Goal: Task Accomplishment & Management: Manage account settings

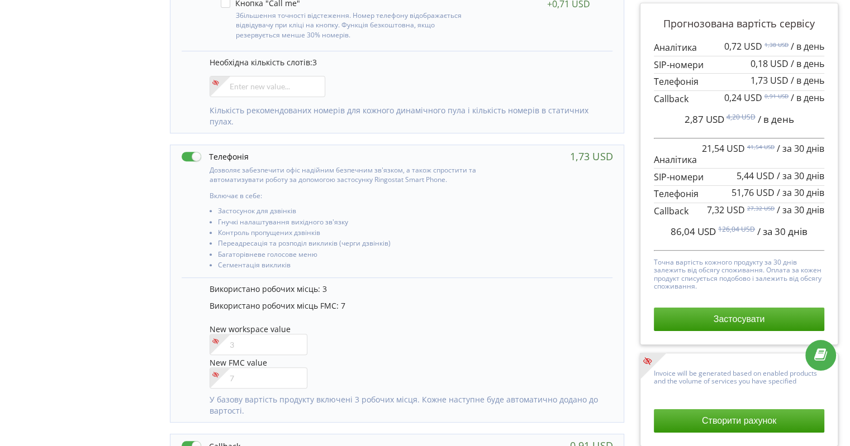
scroll to position [447, 0]
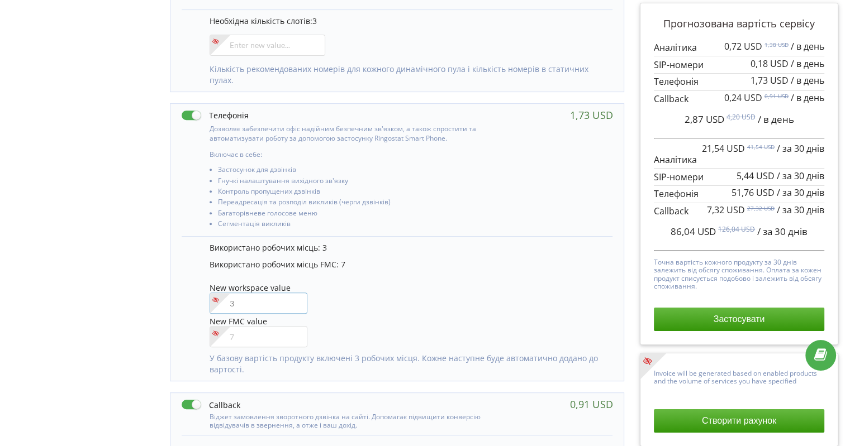
click at [266, 301] on input"] "number" at bounding box center [258, 303] width 98 height 21
click at [93, 324] on div "Управління продуктами проєкту Оберіть продукти: Чим більше продуктів ви підключ…" at bounding box center [425, 109] width 842 height 952
click at [252, 306] on input"] "number" at bounding box center [258, 303] width 98 height 21
type input"] "9"
click at [94, 291] on div "Управління продуктами проєкту Оберіть продукти: Чим більше продуктів ви підключ…" at bounding box center [425, 109] width 842 height 952
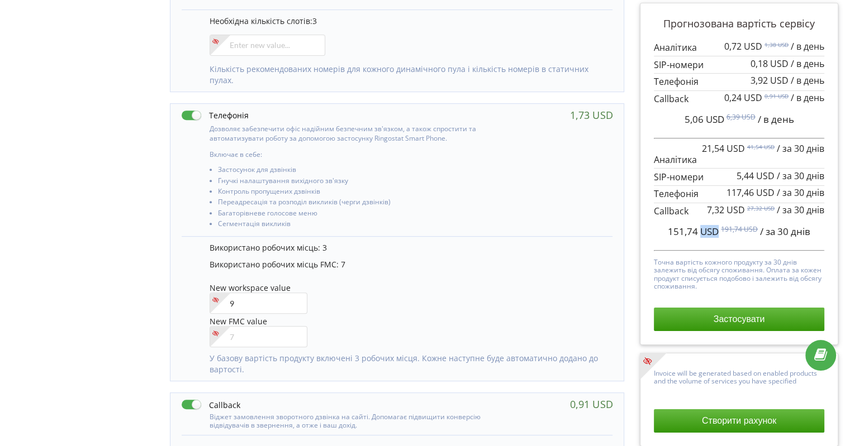
drag, startPoint x: 700, startPoint y: 234, endPoint x: 715, endPoint y: 234, distance: 14.5
click at [715, 234] on span "151,74 USD" at bounding box center [692, 231] width 51 height 13
copy span "USD"
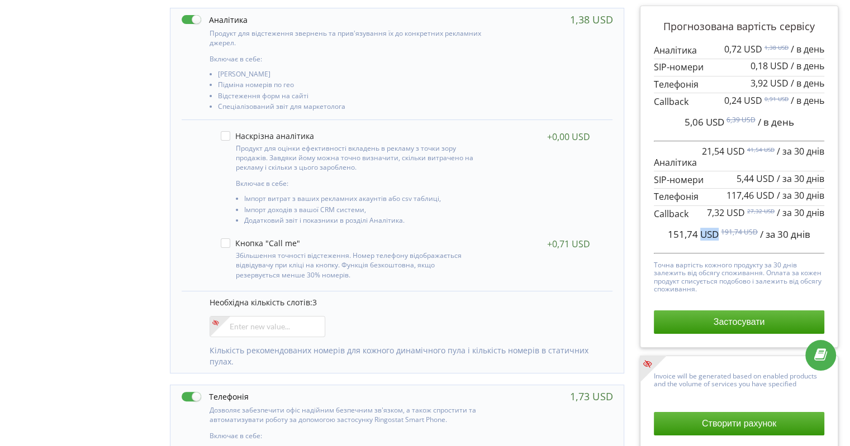
scroll to position [0, 0]
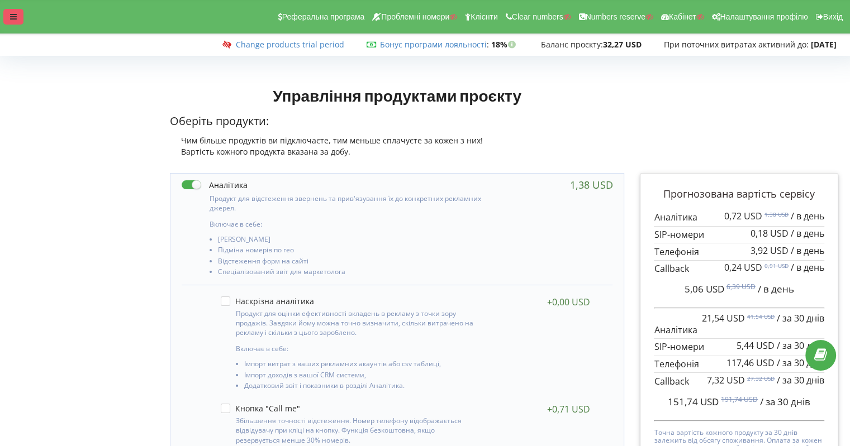
click at [17, 12] on div at bounding box center [13, 17] width 20 height 16
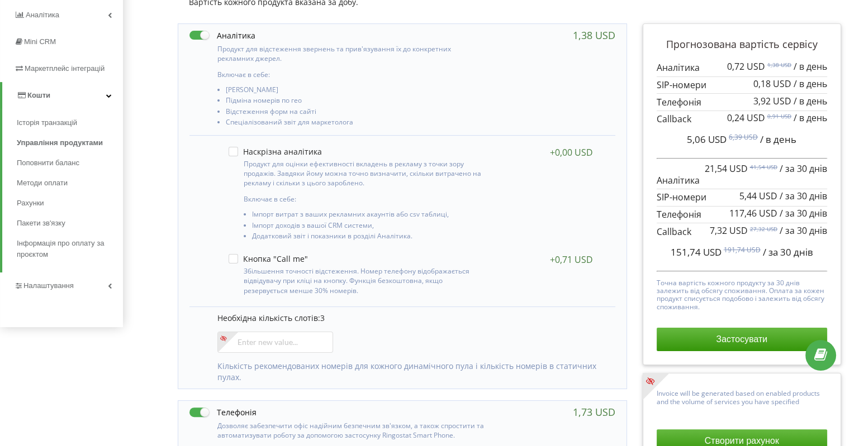
scroll to position [168, 0]
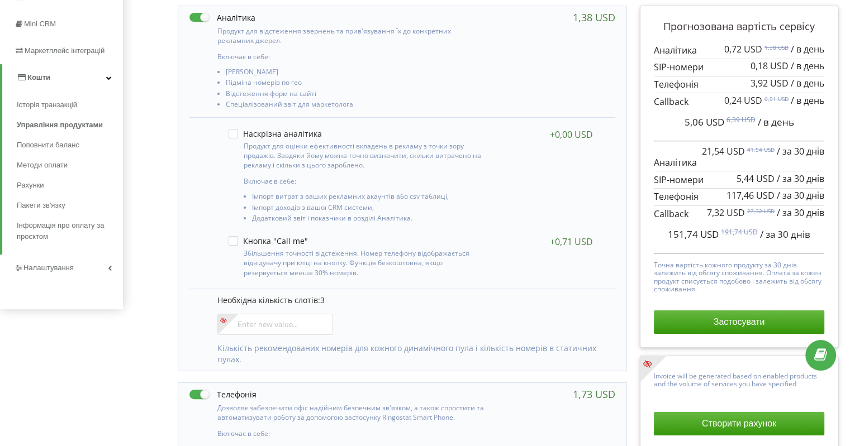
click at [67, 259] on link "Налаштування" at bounding box center [61, 268] width 123 height 27
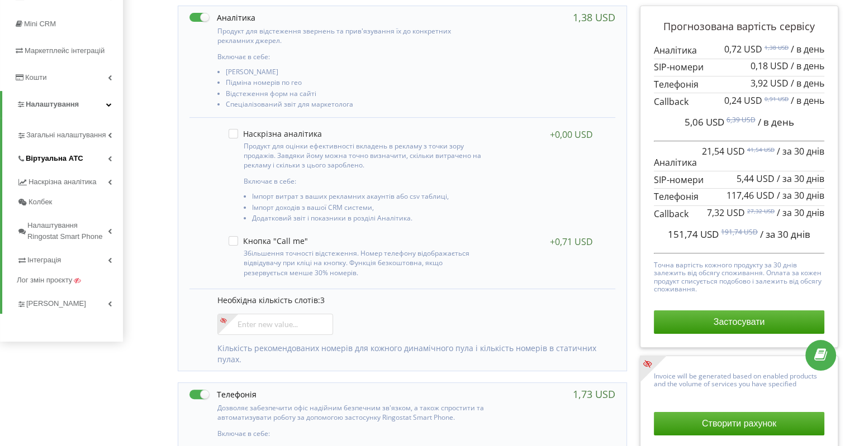
click at [74, 160] on span "Віртуальна АТС" at bounding box center [55, 158] width 58 height 11
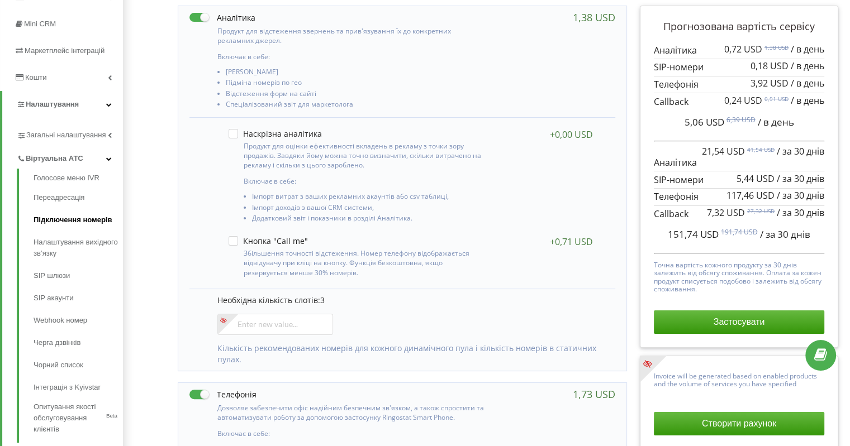
click at [85, 221] on link "Підключення номерів" at bounding box center [78, 220] width 89 height 22
